Goal: Transaction & Acquisition: Purchase product/service

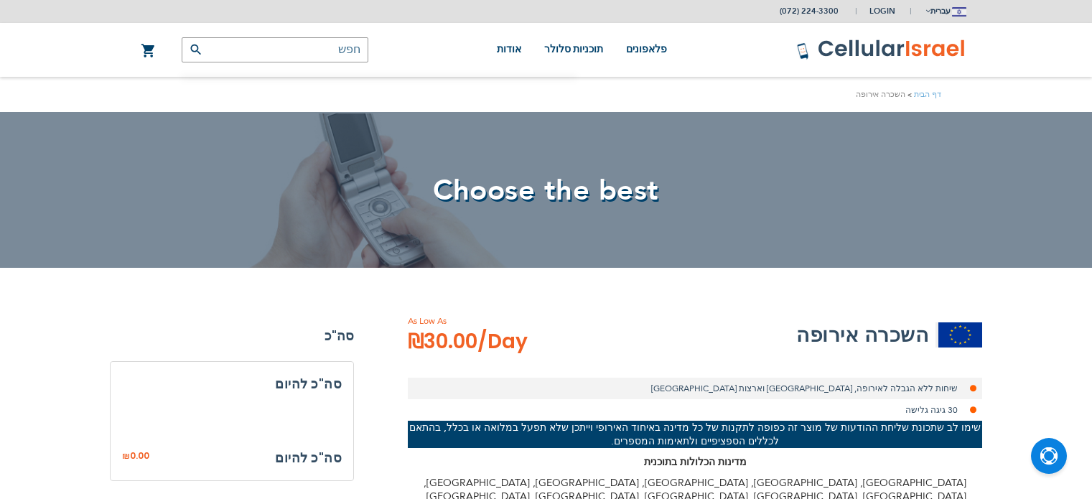
select select
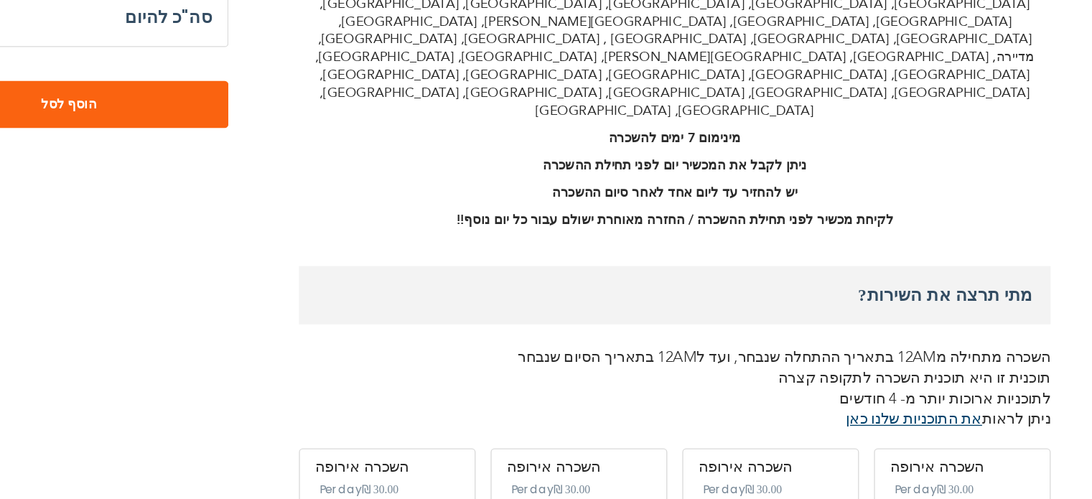
scroll to position [431, 0]
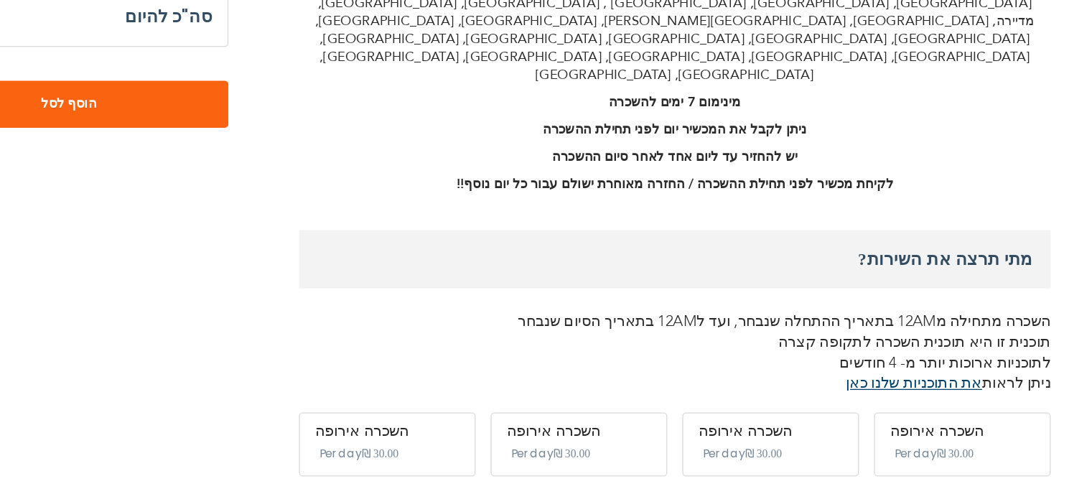
click at [775, 457] on span "‏30.00 ₪" at bounding box center [763, 465] width 28 height 16
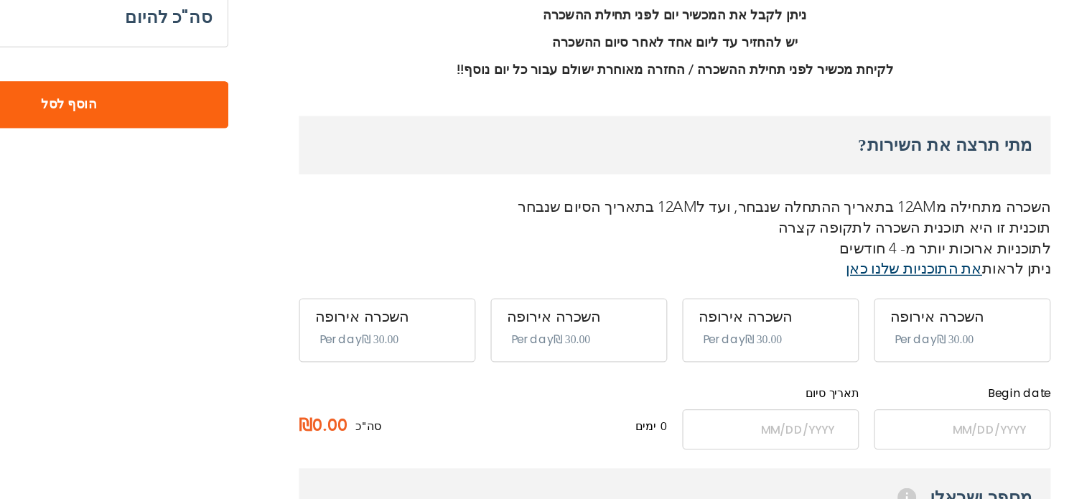
scroll to position [520, 0]
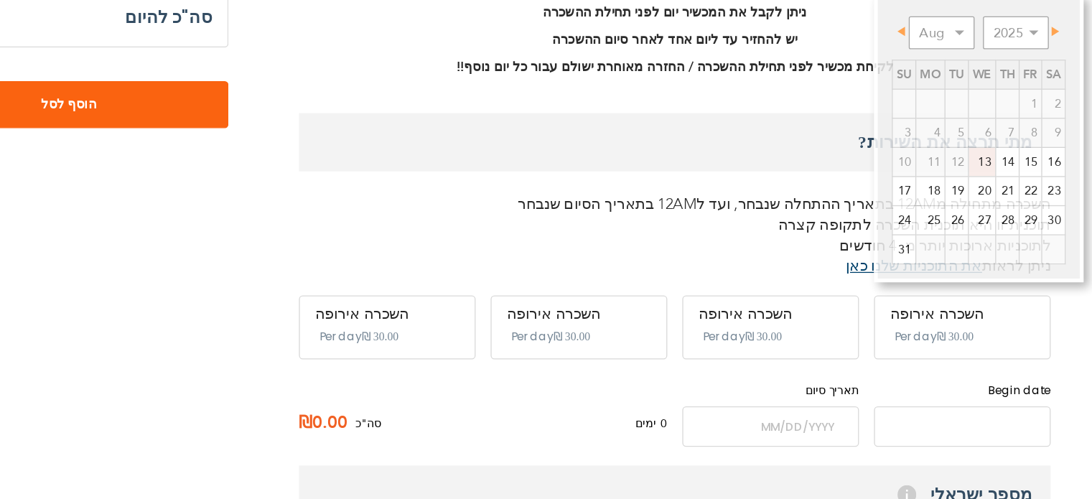
click at [905, 428] on input "name" at bounding box center [914, 443] width 135 height 31
click at [878, 261] on link "17" at bounding box center [869, 264] width 17 height 22
type input "[DATE]"
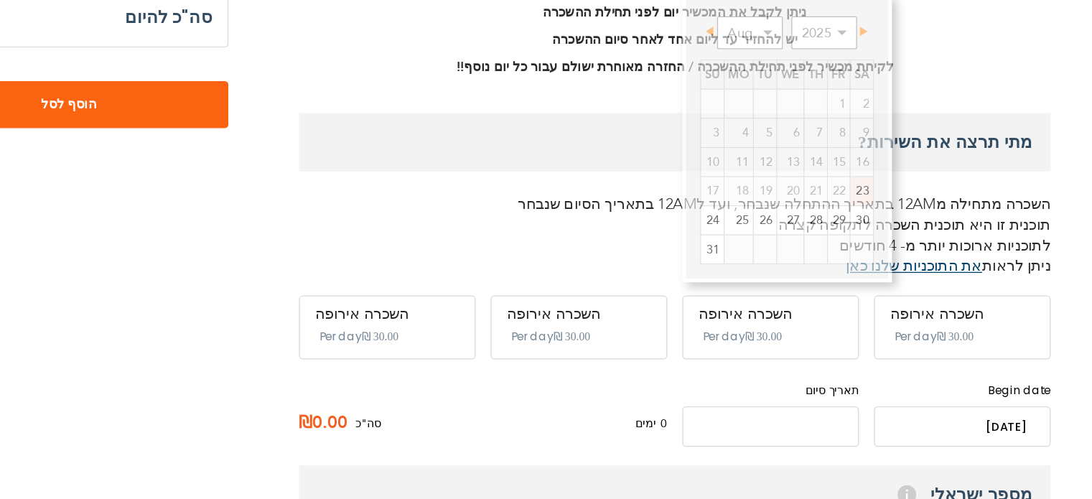
click at [800, 428] on input "name" at bounding box center [768, 443] width 135 height 31
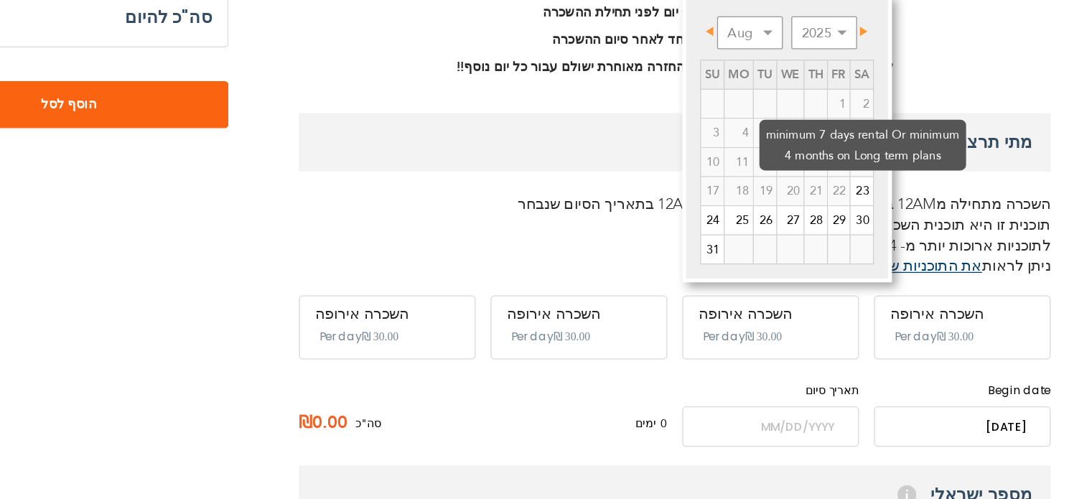
click at [799, 259] on span "21" at bounding box center [802, 264] width 17 height 22
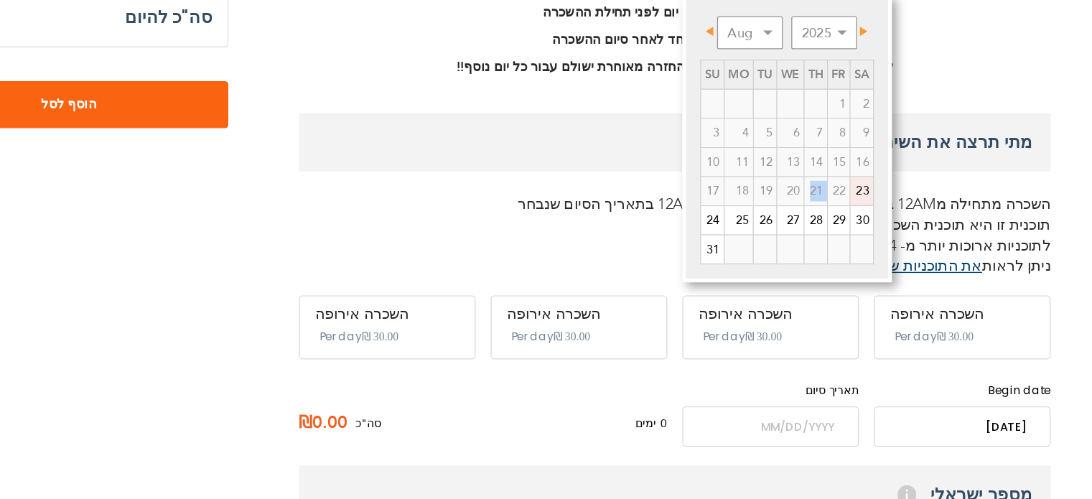
click at [836, 258] on link "23" at bounding box center [837, 264] width 17 height 22
type input "[DATE]"
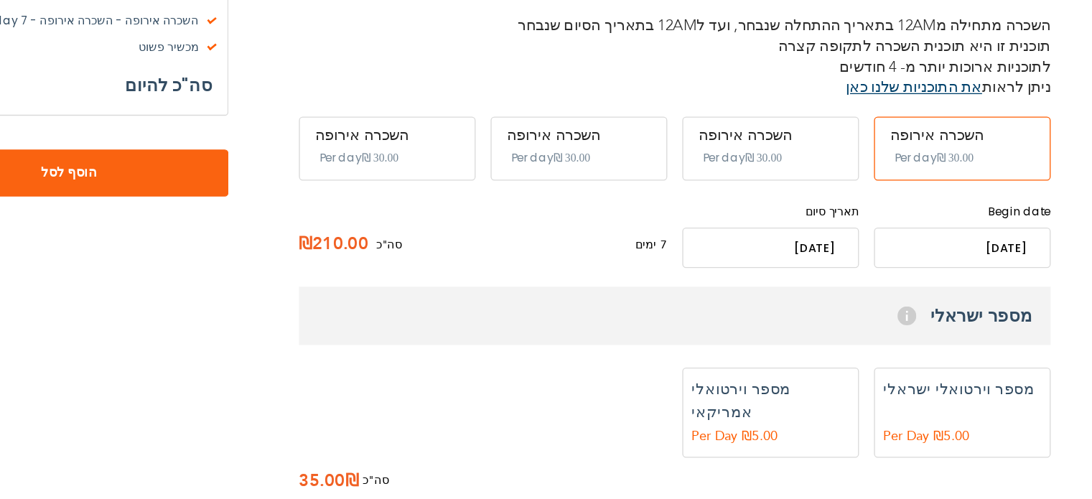
scroll to position [658, 0]
